Goal: Find specific page/section: Find specific page/section

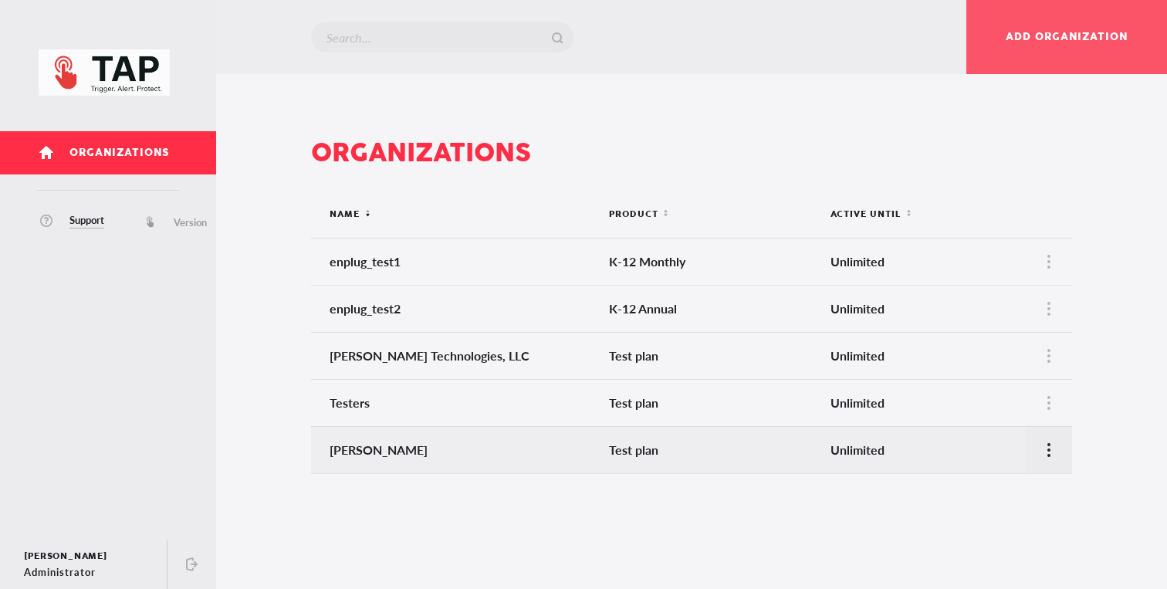
click at [1055, 446] on div at bounding box center [1049, 450] width 46 height 46
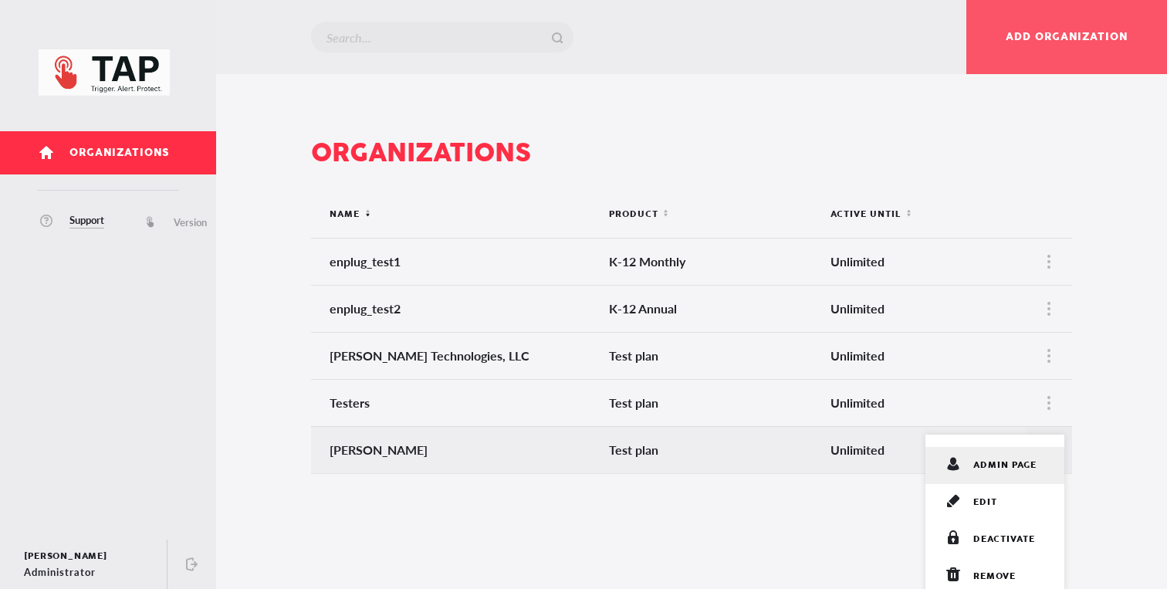
click at [1027, 452] on div "admin page" at bounding box center [994, 465] width 139 height 37
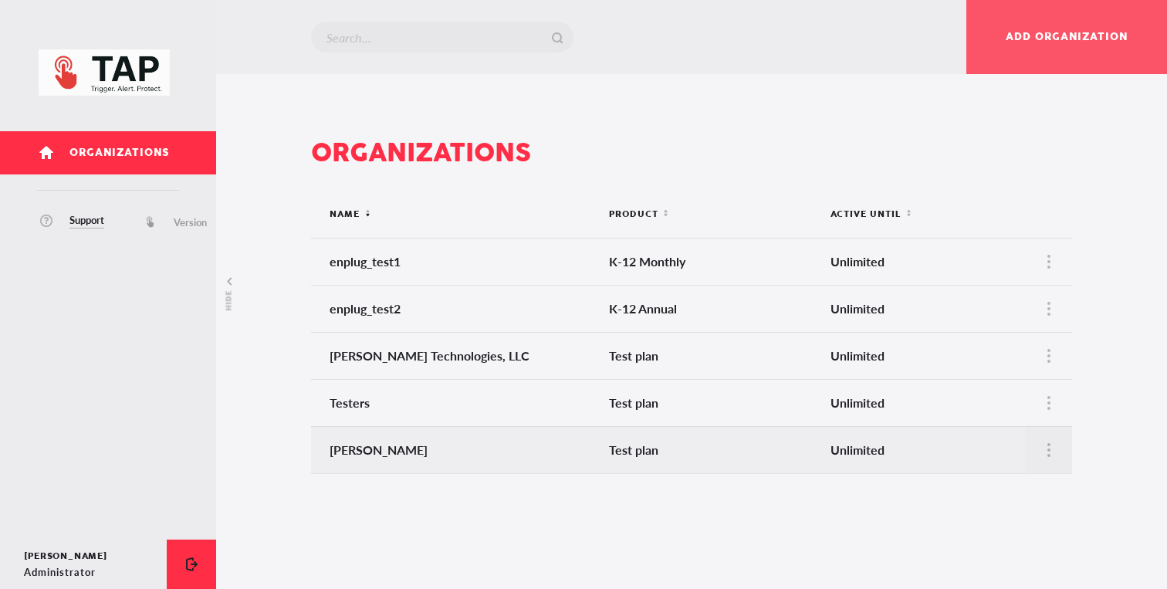
click at [184, 555] on button at bounding box center [191, 563] width 49 height 49
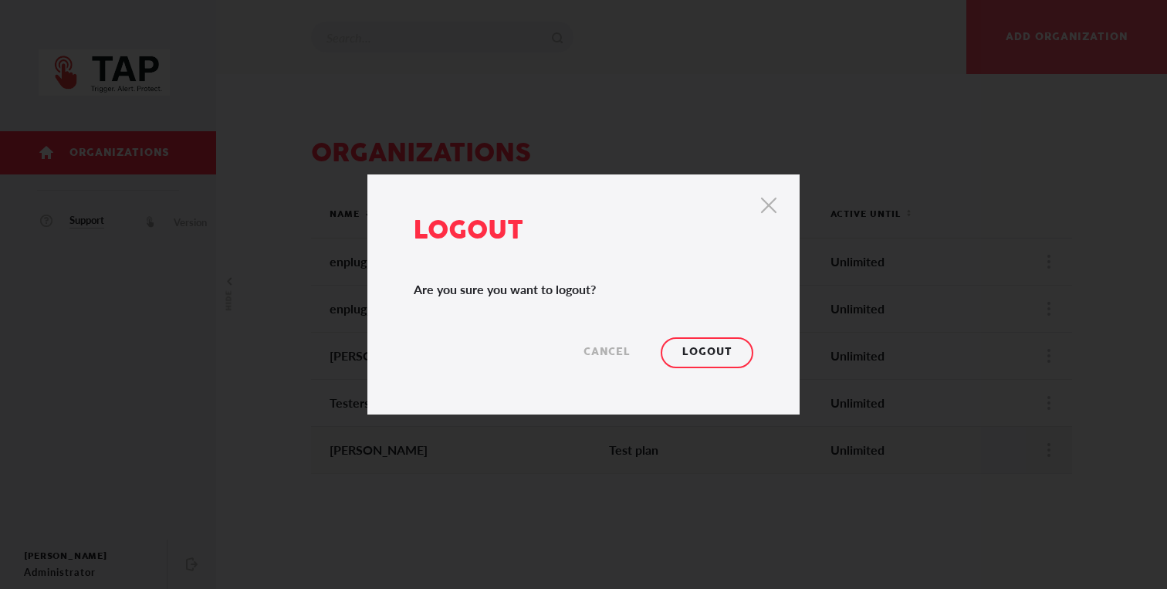
click at [763, 215] on icon at bounding box center [768, 211] width 19 height 12
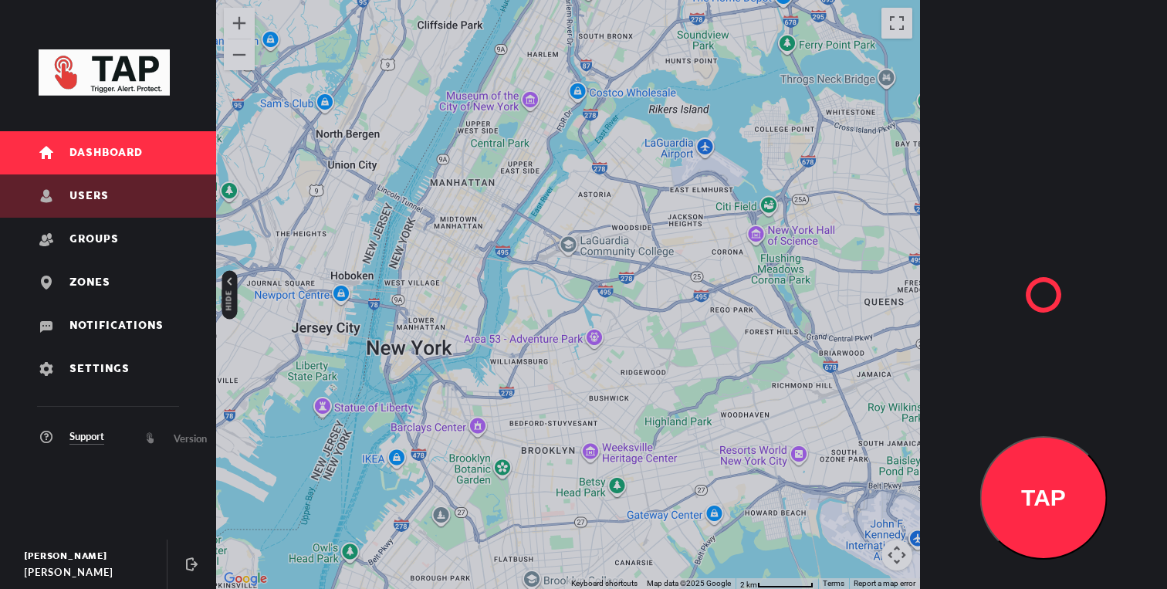
click at [128, 198] on link "Users" at bounding box center [108, 195] width 216 height 43
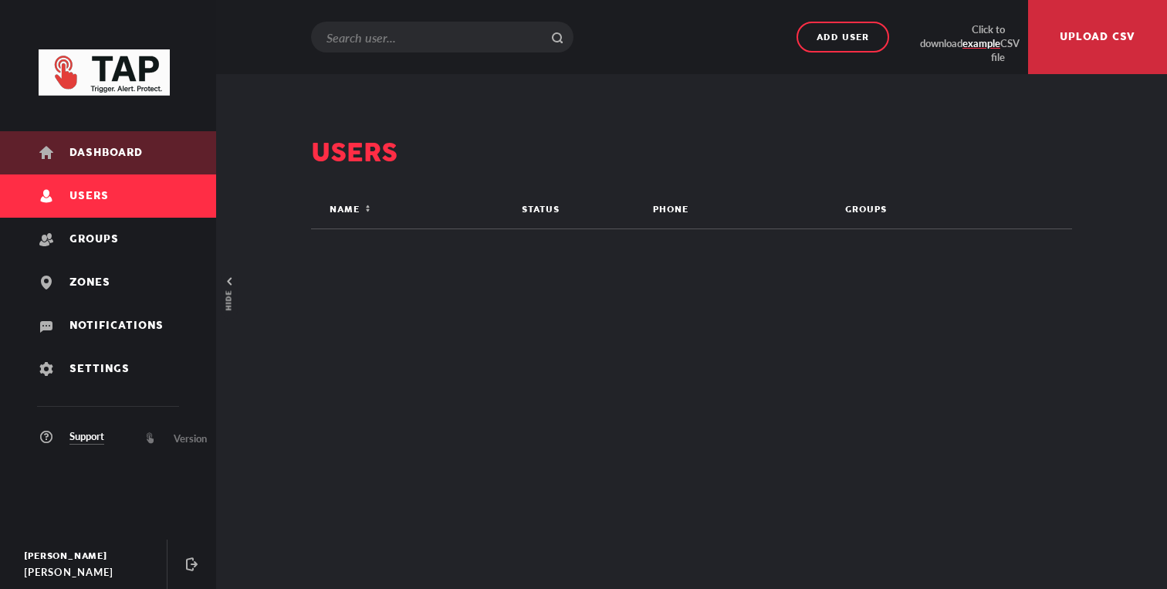
click at [150, 159] on link "Dashboard" at bounding box center [108, 152] width 216 height 43
